Goal: Task Accomplishment & Management: Manage account settings

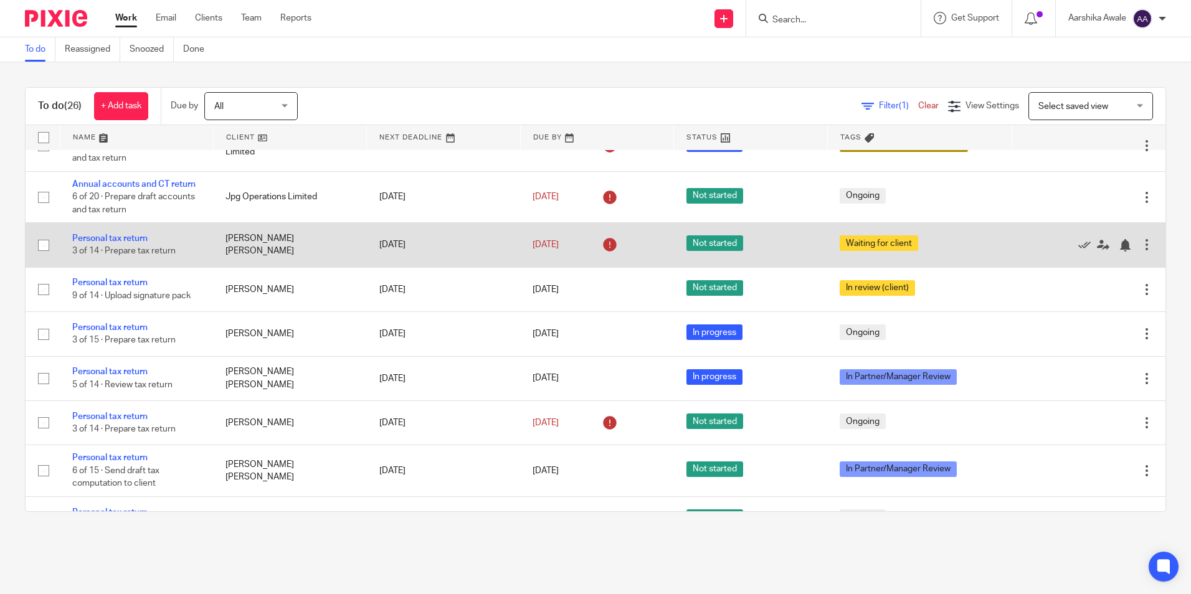
scroll to position [810, 0]
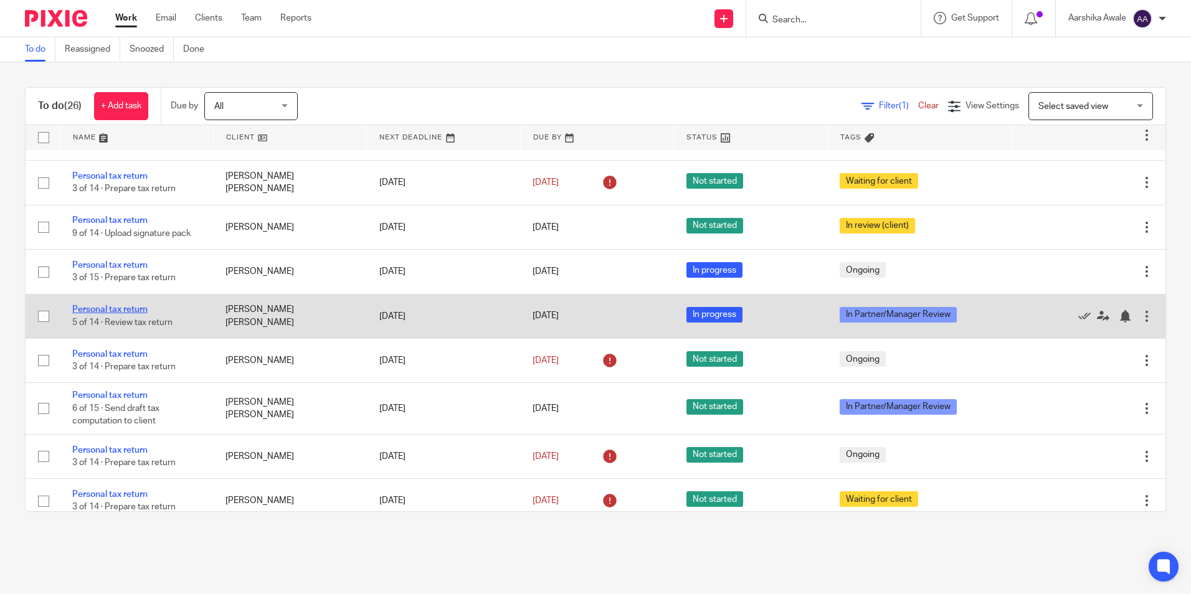
click at [92, 310] on link "Personal tax return" at bounding box center [109, 309] width 75 height 9
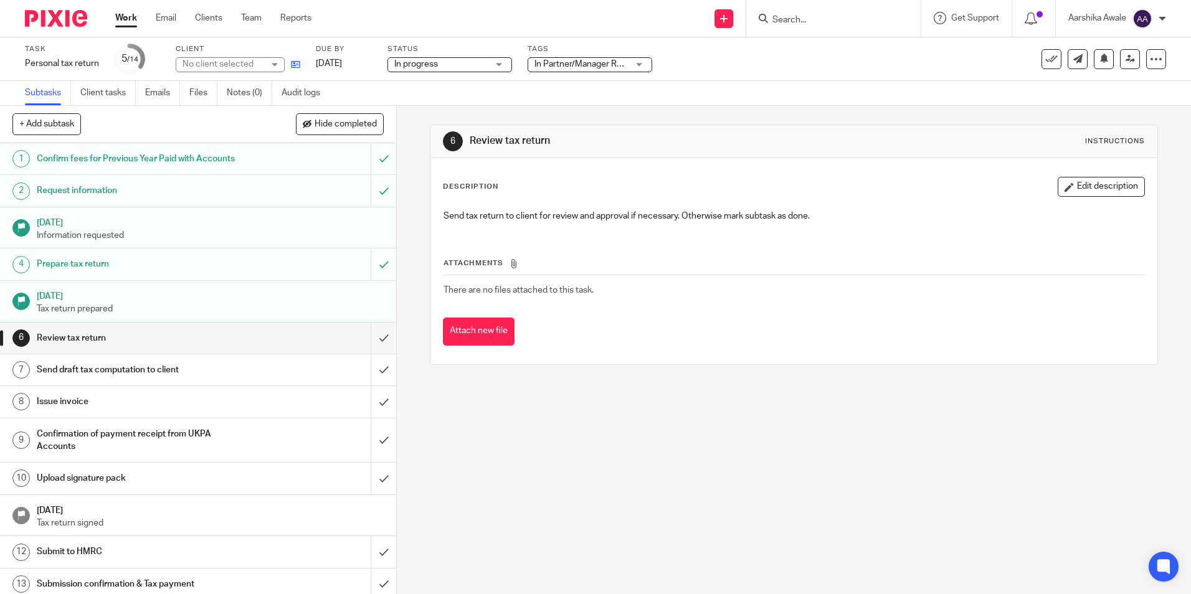
click at [290, 64] on link at bounding box center [293, 64] width 16 height 12
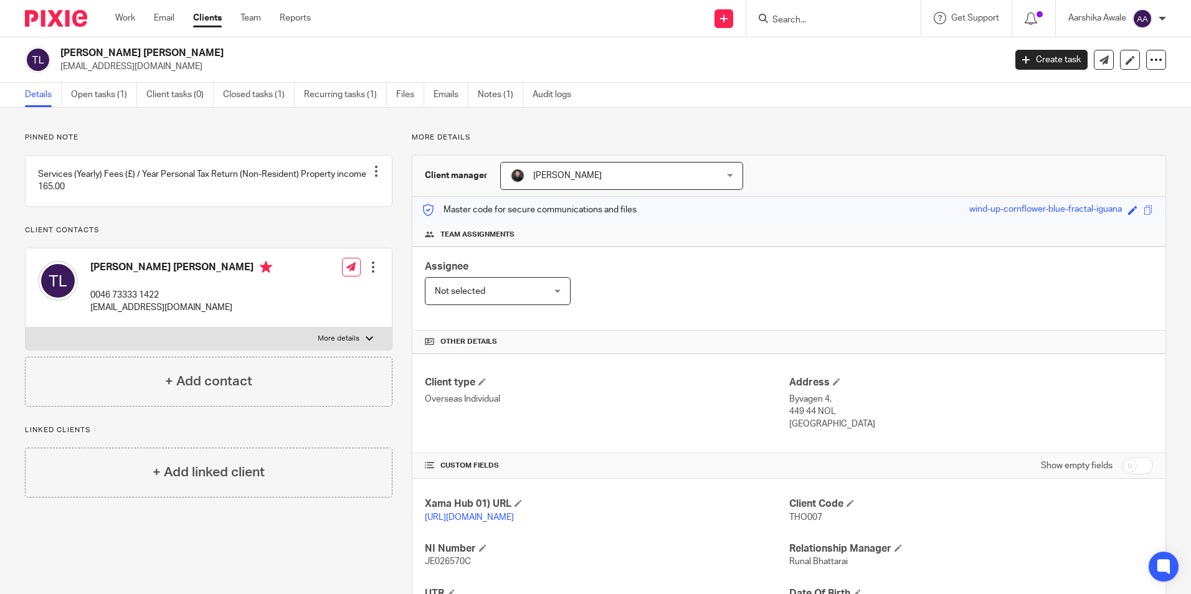
click at [62, 24] on img at bounding box center [56, 18] width 62 height 17
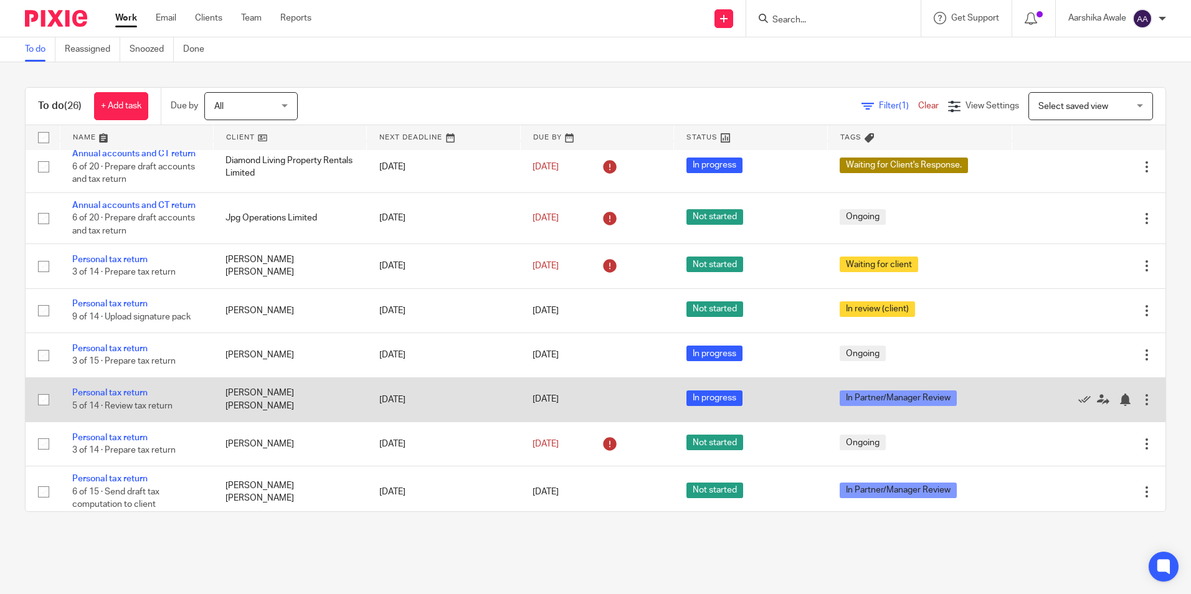
scroll to position [748, 0]
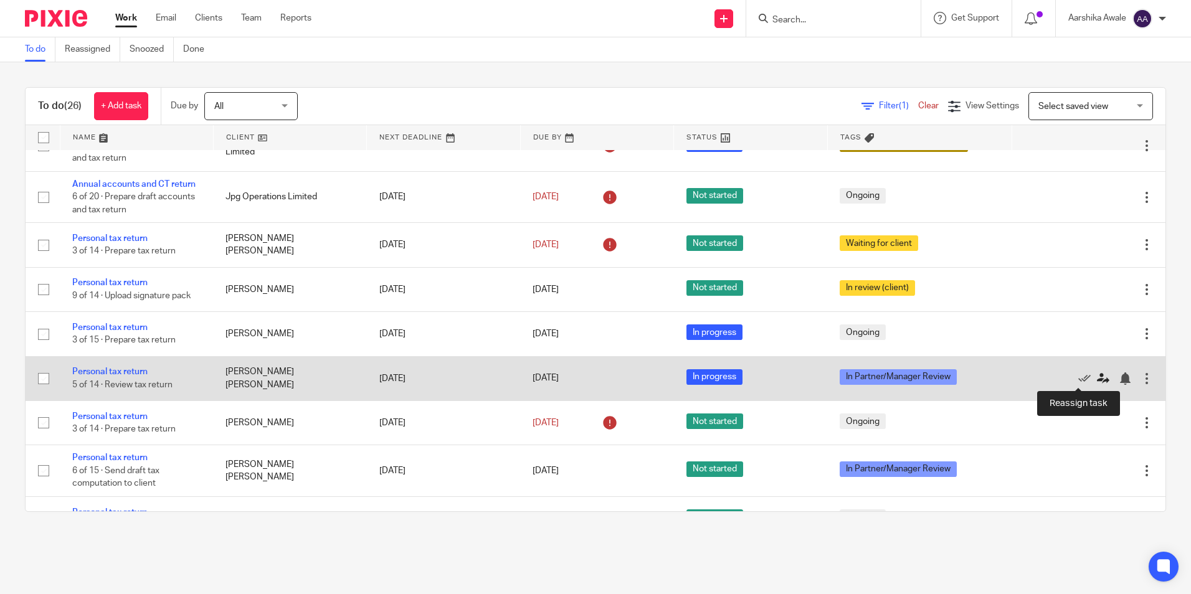
click at [588, 364] on icon at bounding box center [1103, 379] width 12 height 12
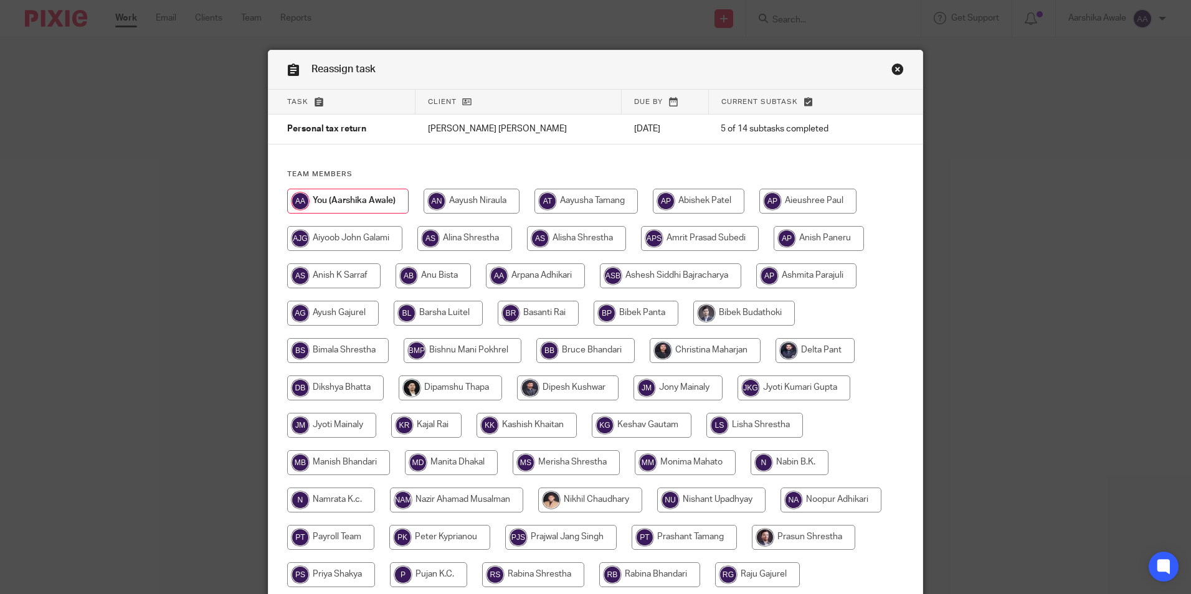
click at [711, 346] on input "radio" at bounding box center [705, 350] width 111 height 25
radio input "true"
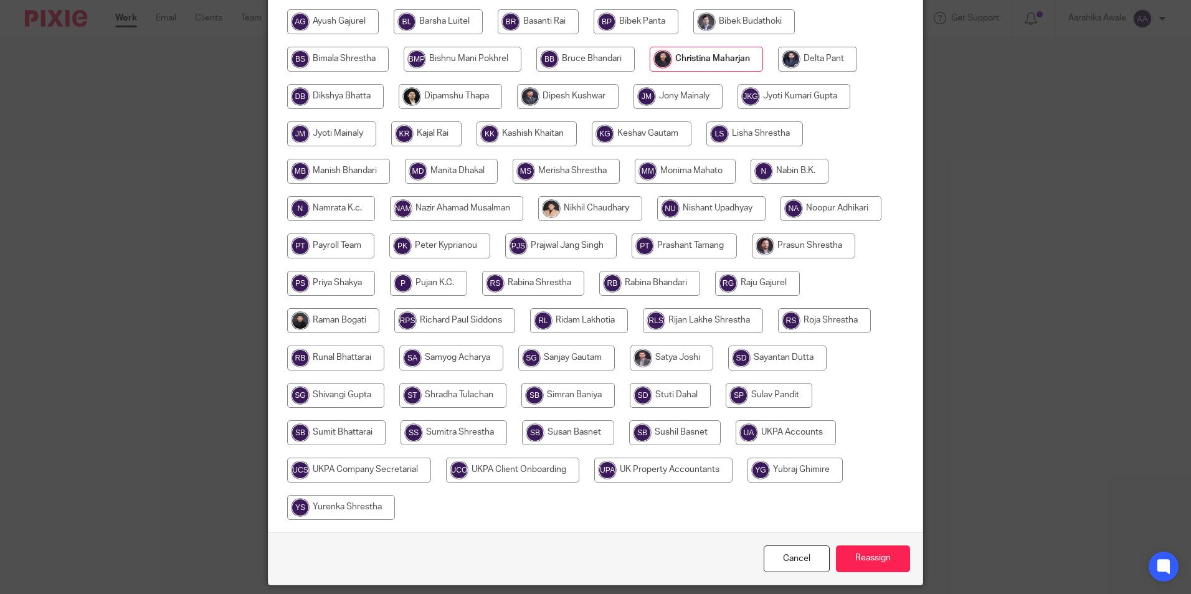
scroll to position [333, 0]
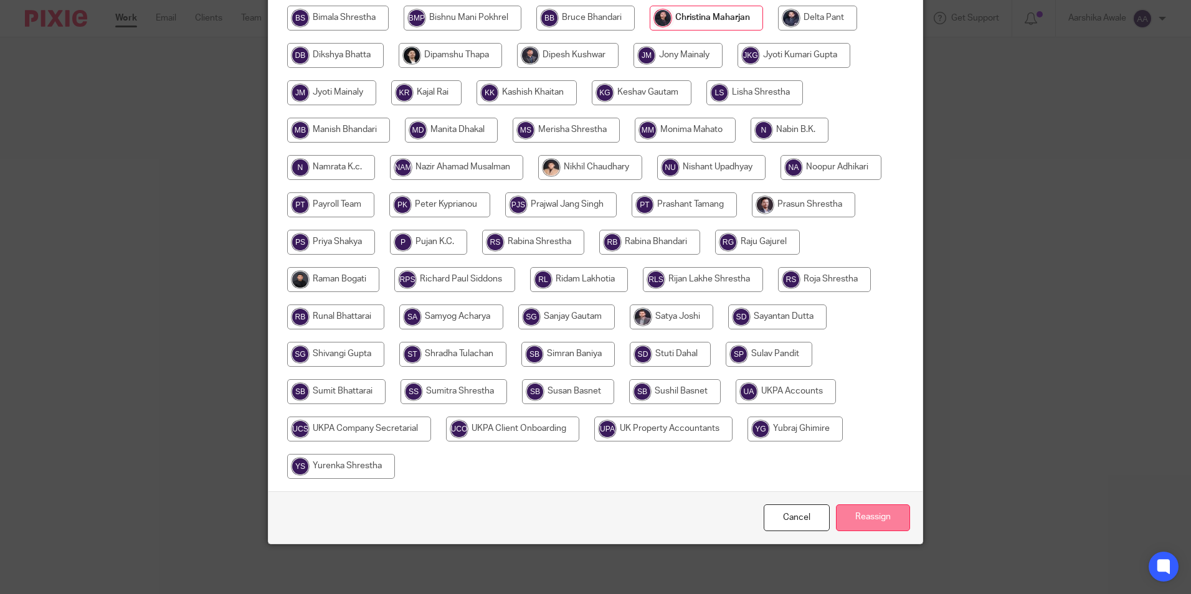
click at [855, 514] on input "Reassign" at bounding box center [873, 518] width 74 height 27
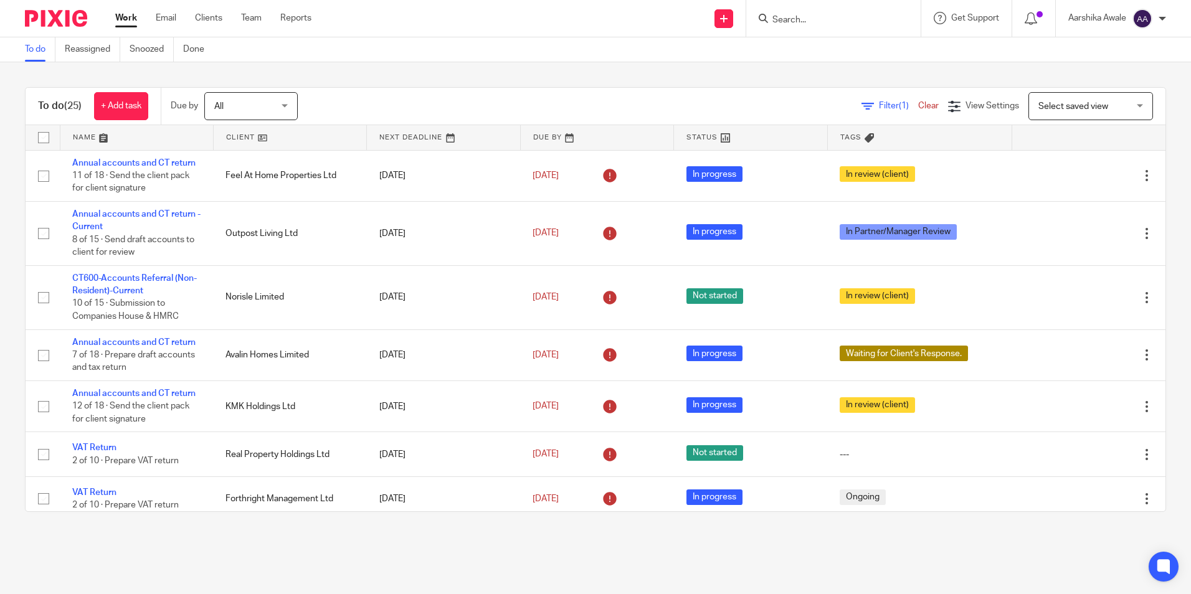
click at [784, 11] on form at bounding box center [837, 19] width 133 height 16
click at [778, 27] on div at bounding box center [834, 18] width 174 height 37
click at [781, 25] on input "Search" at bounding box center [827, 20] width 112 height 11
paste input "RPH Holdco Ltd"
type input "RPH Holdco Ltd"
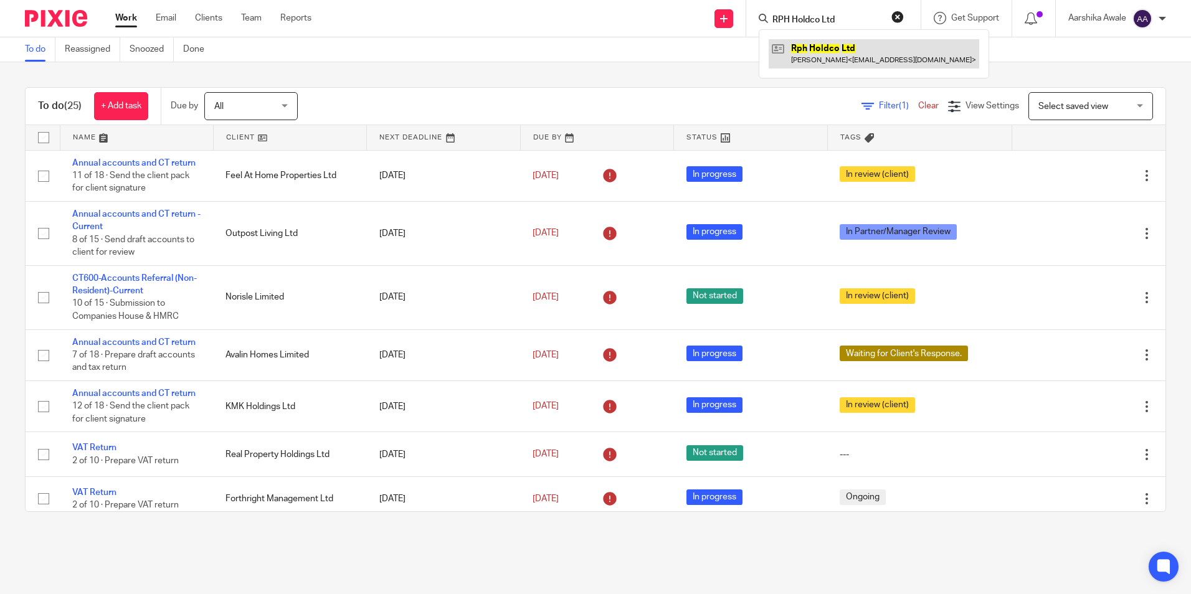
click at [869, 59] on link at bounding box center [874, 53] width 211 height 29
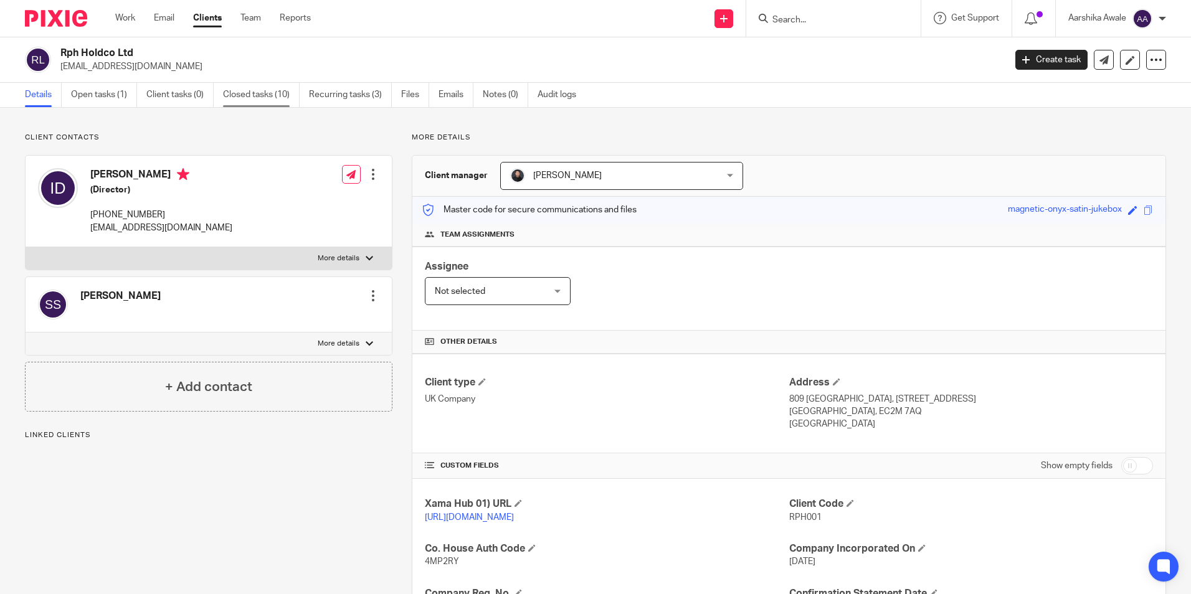
click at [285, 93] on link "Closed tasks (10)" at bounding box center [261, 95] width 77 height 24
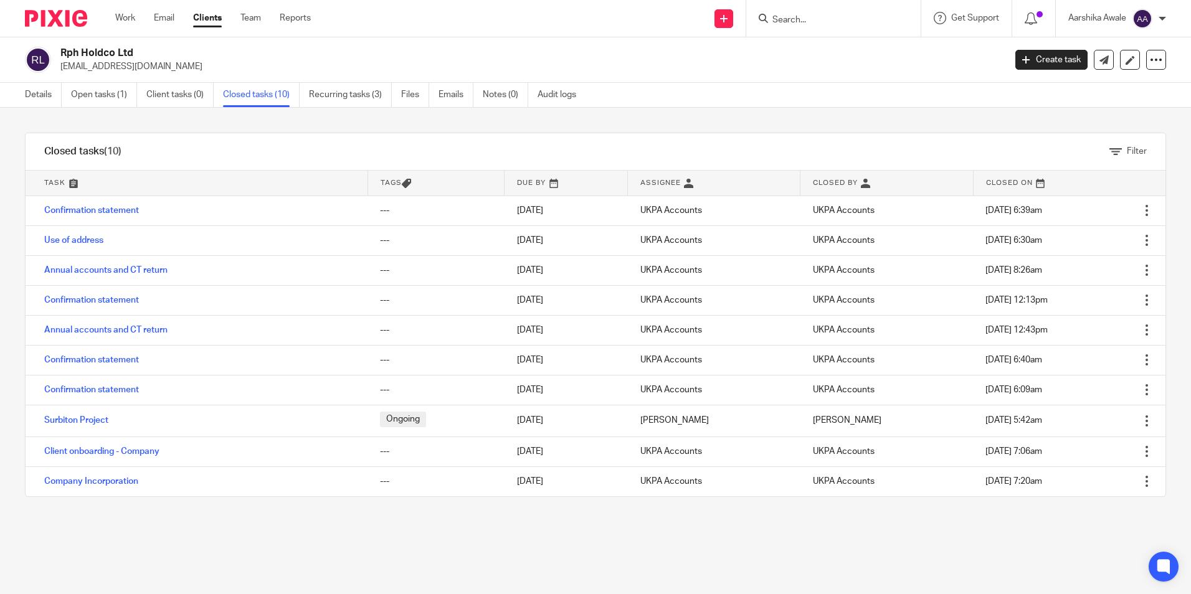
click at [796, 19] on input "Search" at bounding box center [827, 20] width 112 height 11
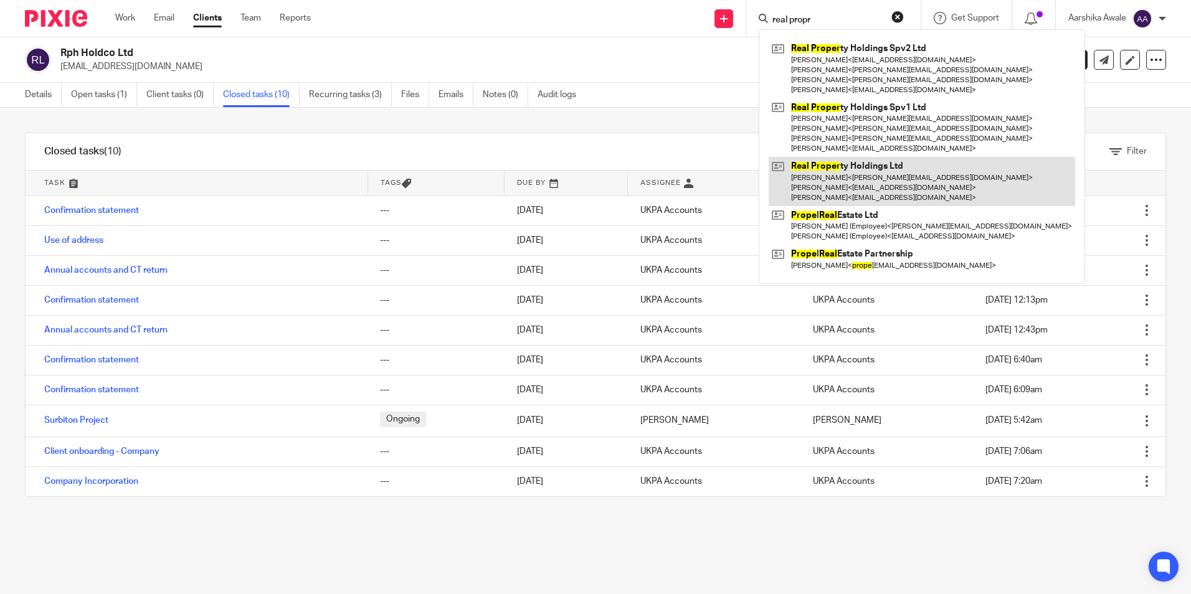
type input "real propr"
click at [905, 182] on link at bounding box center [922, 181] width 307 height 49
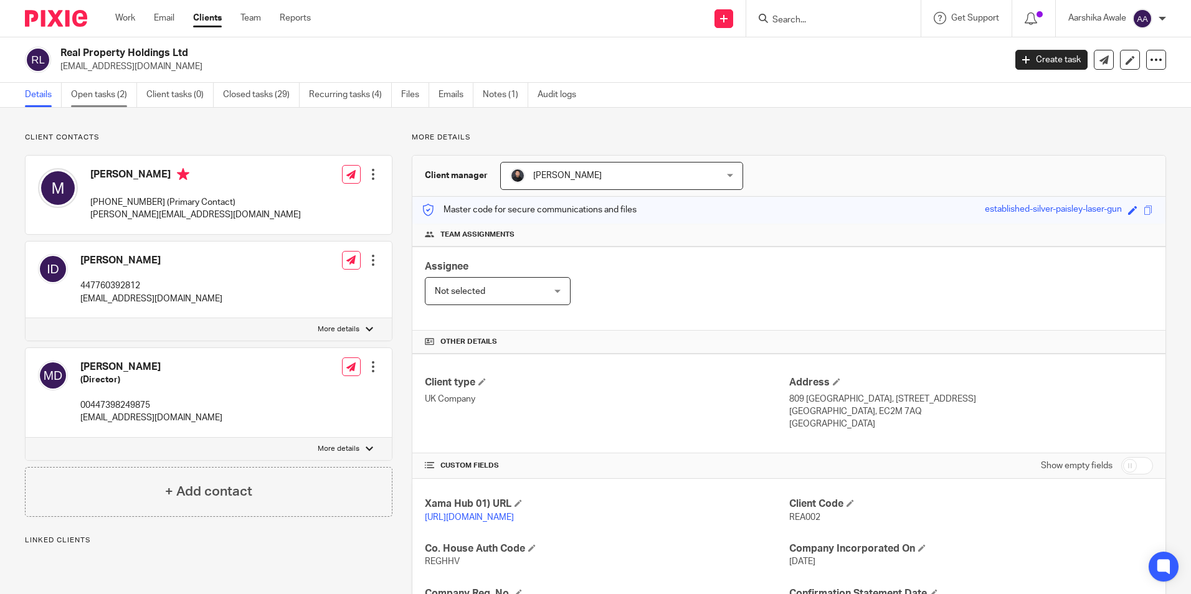
click at [82, 102] on link "Open tasks (2)" at bounding box center [104, 95] width 66 height 24
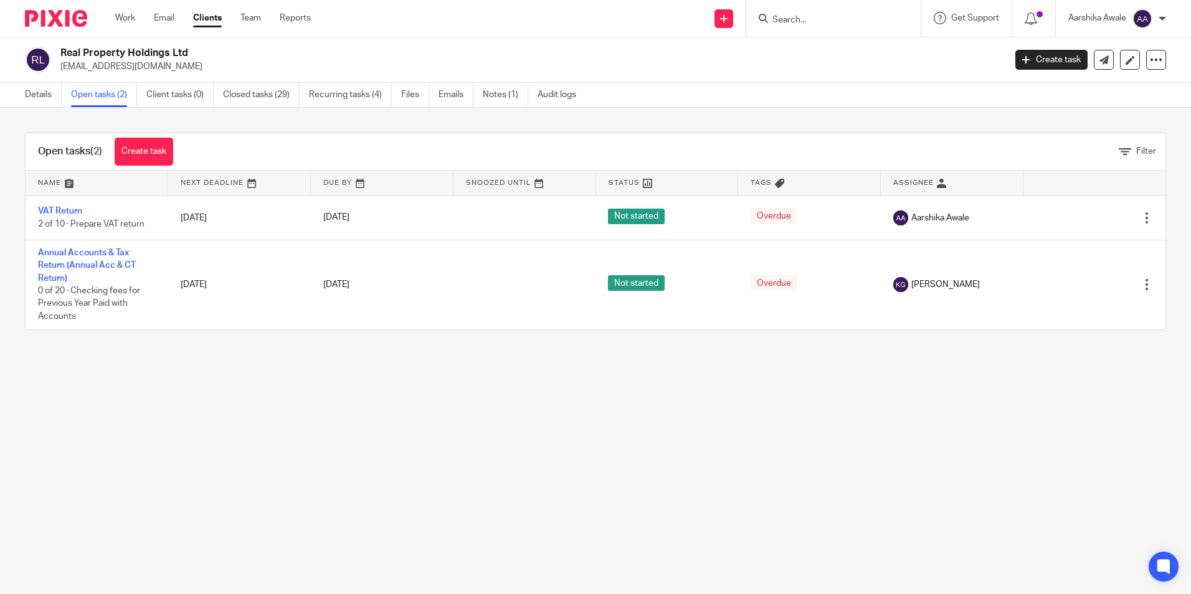
click at [660, 396] on main "Real Property Holdings Ltd [EMAIL_ADDRESS][DOMAIN_NAME] Create task Update from…" at bounding box center [595, 297] width 1191 height 594
